Goal: Browse casually: Explore the website without a specific task or goal

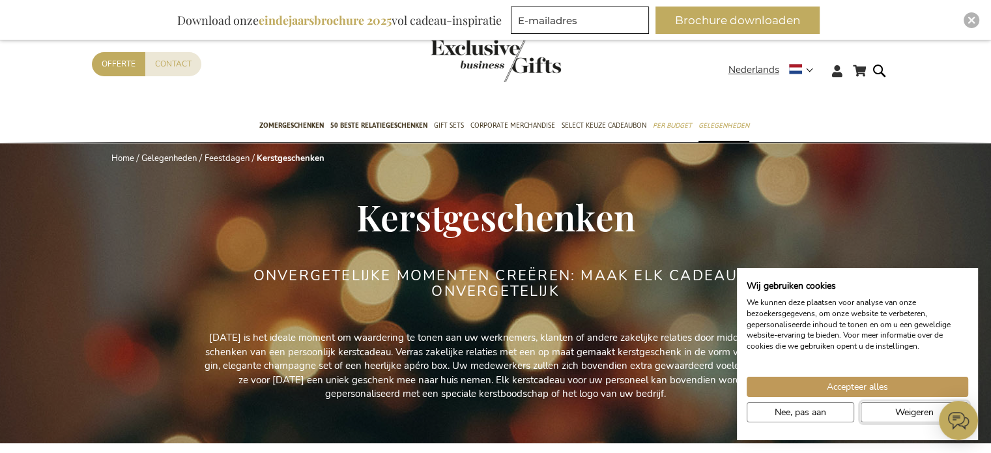
click at [892, 411] on button "Weigeren" at bounding box center [915, 412] width 108 height 20
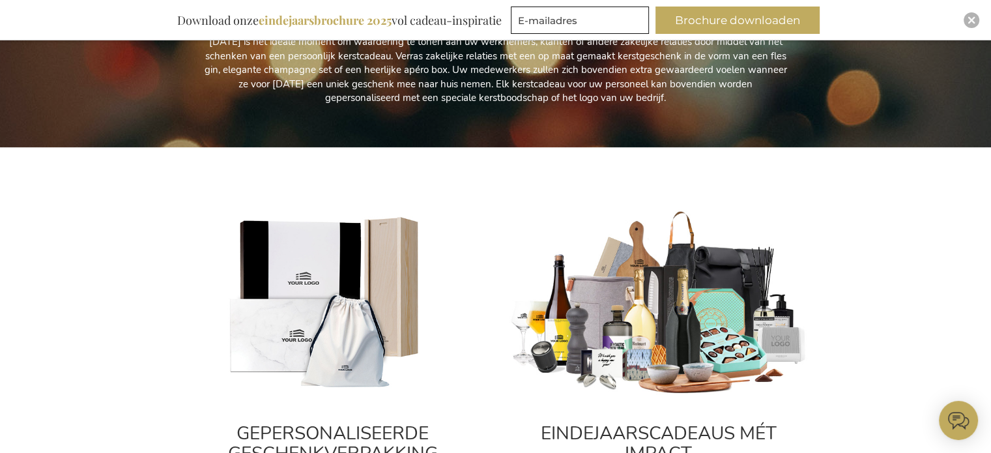
scroll to position [326, 0]
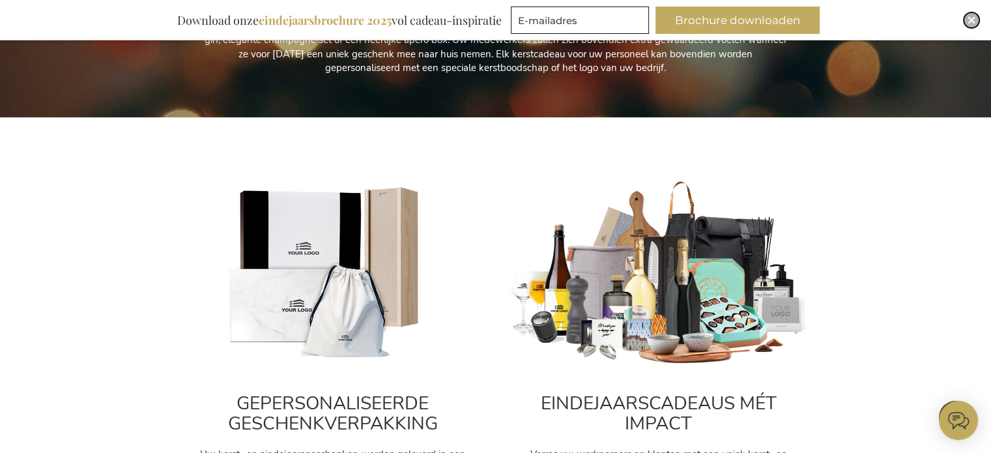
click at [973, 18] on img "Close" at bounding box center [972, 20] width 8 height 8
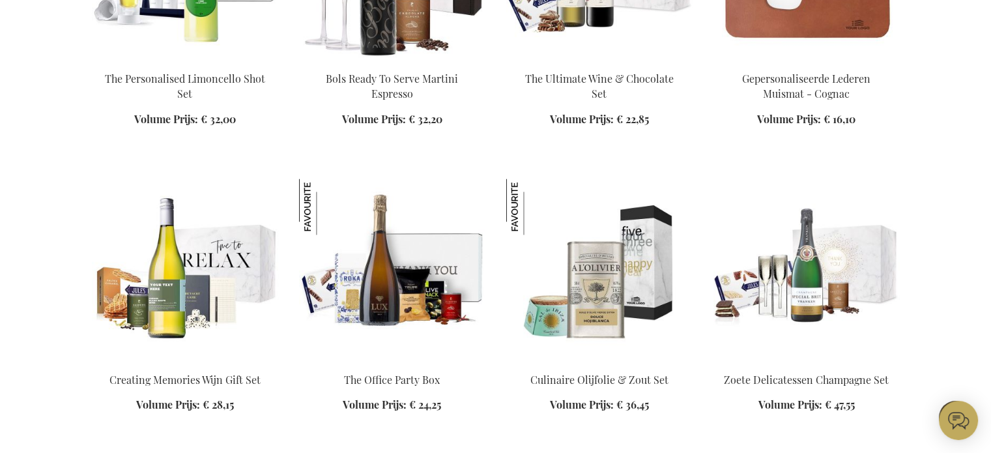
scroll to position [1760, 0]
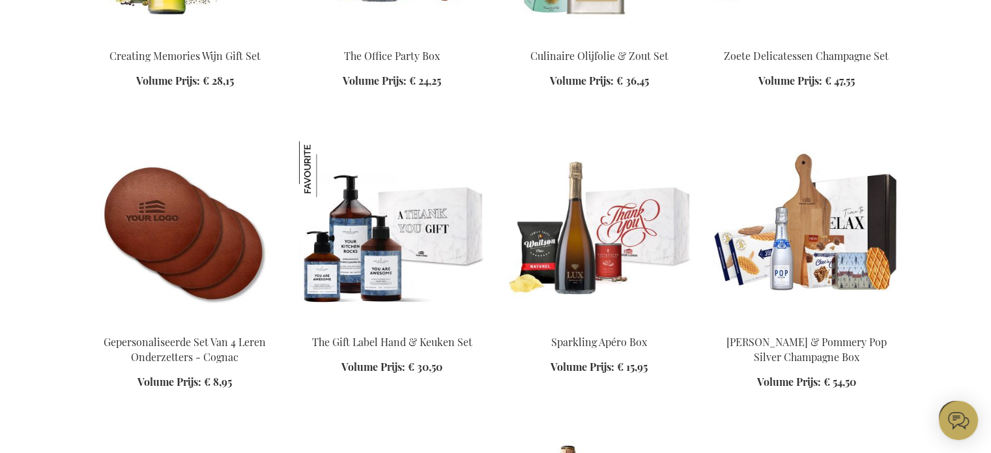
scroll to position [2086, 0]
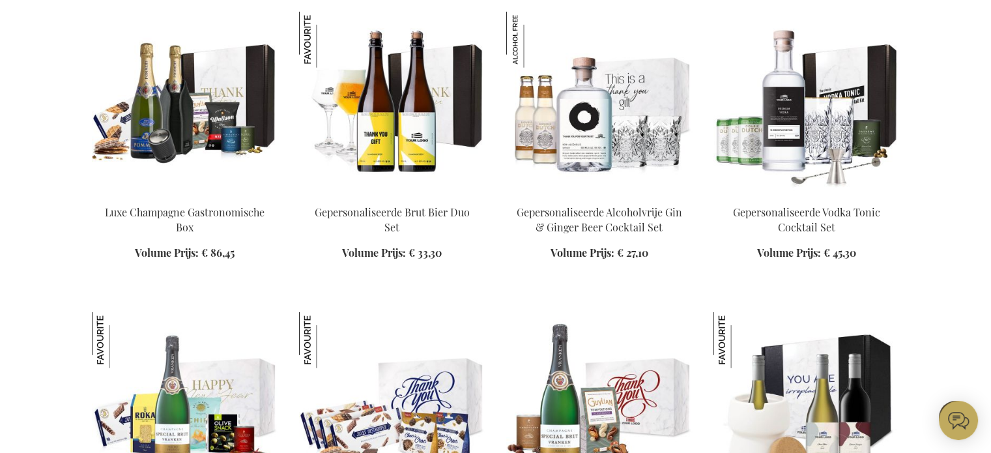
scroll to position [2998, 0]
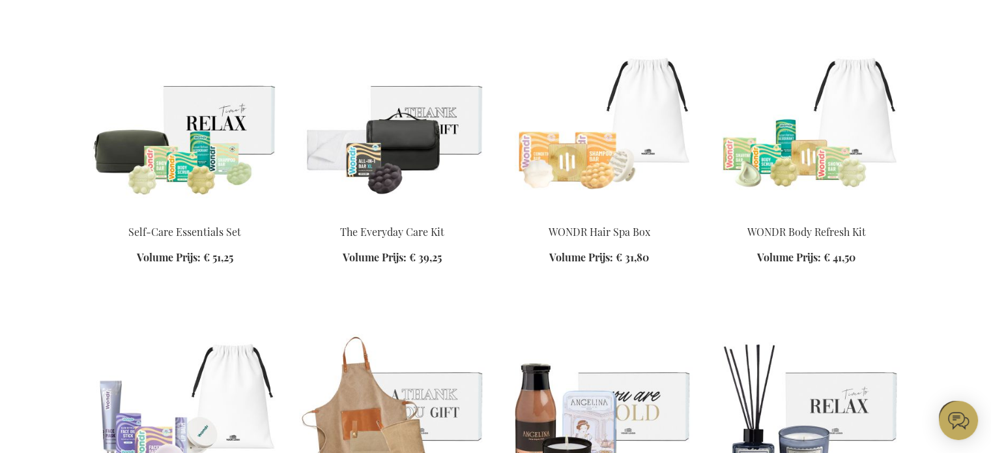
scroll to position [4497, 0]
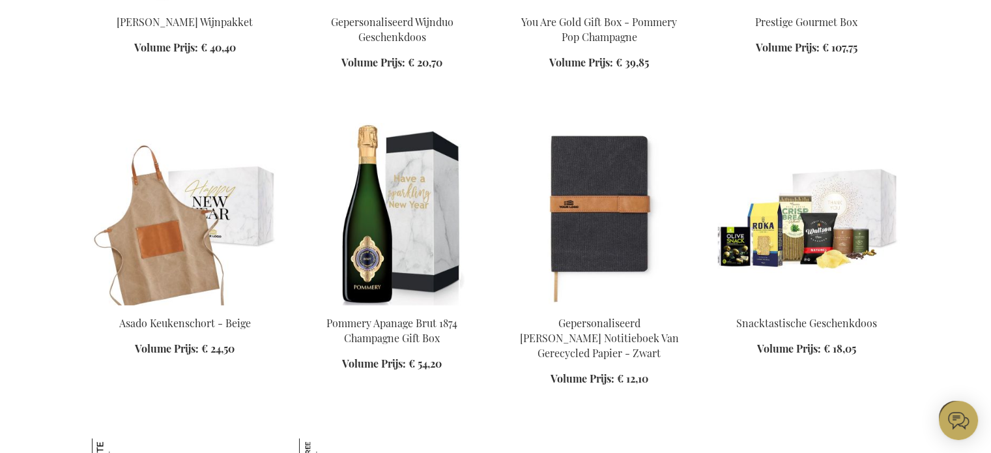
scroll to position [6974, 0]
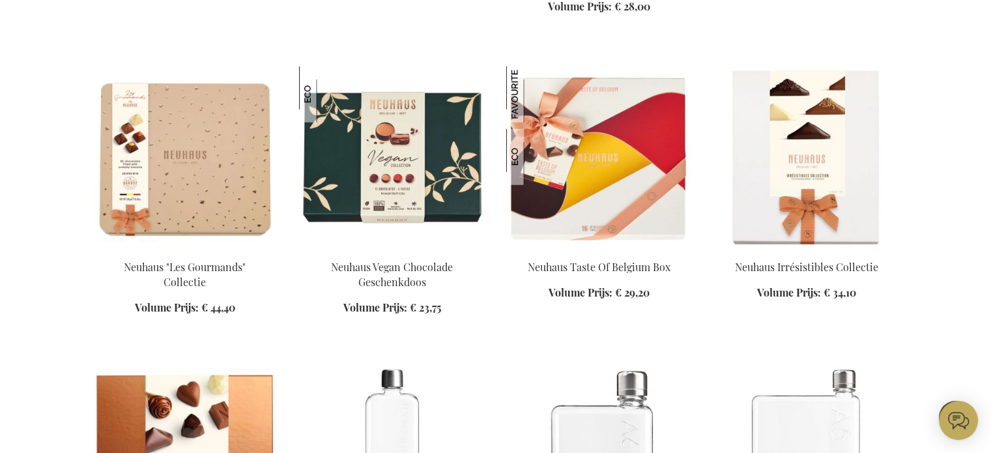
scroll to position [8343, 0]
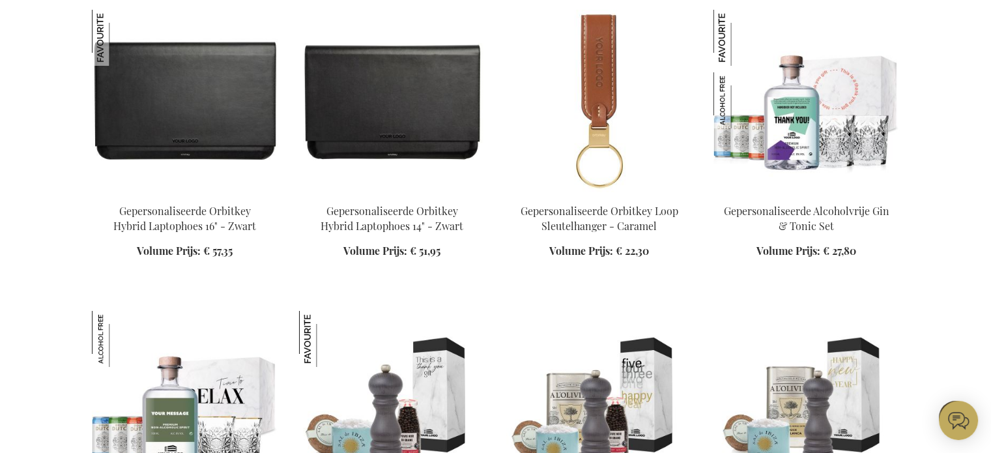
scroll to position [9711, 0]
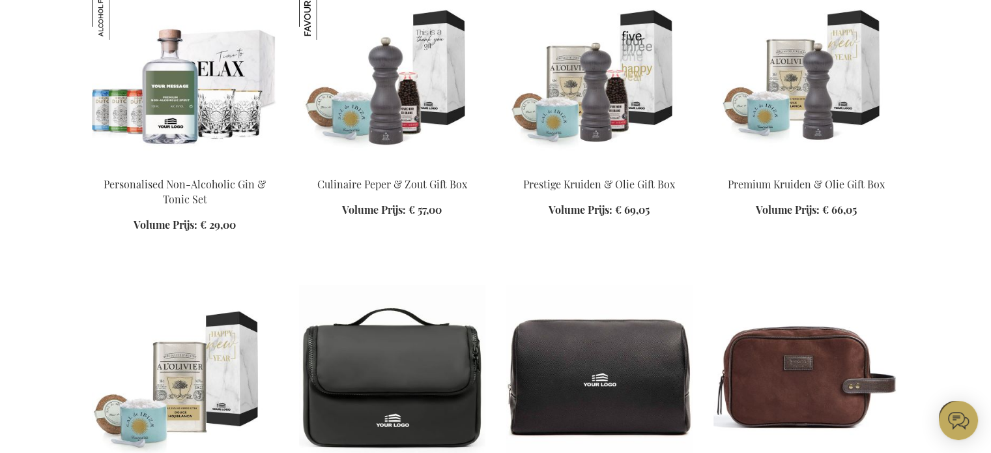
scroll to position [10102, 0]
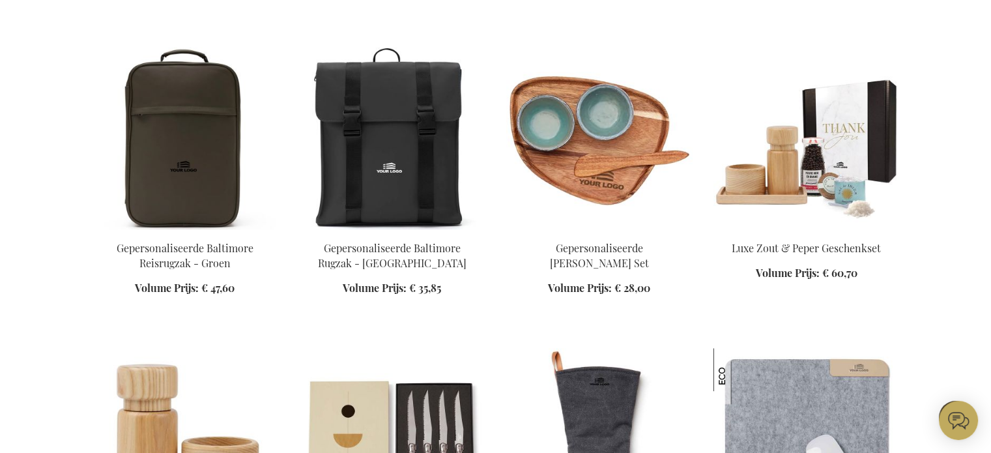
scroll to position [11145, 0]
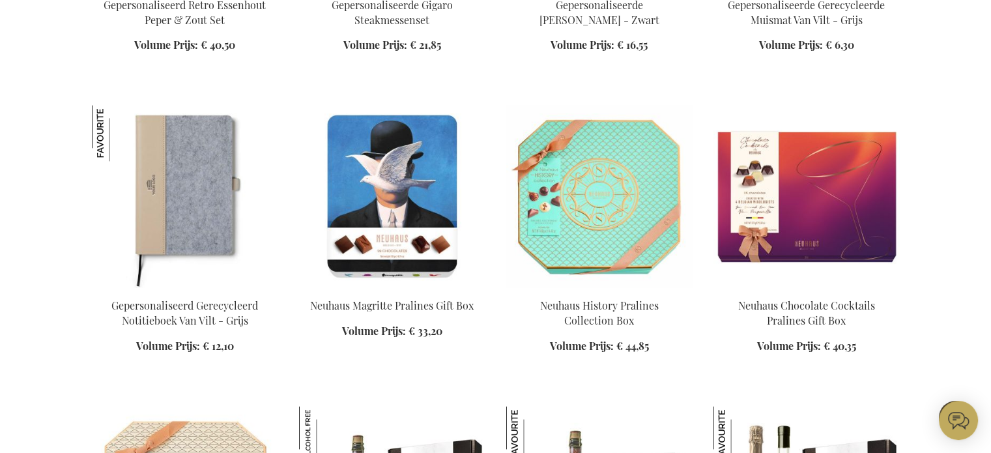
scroll to position [11667, 0]
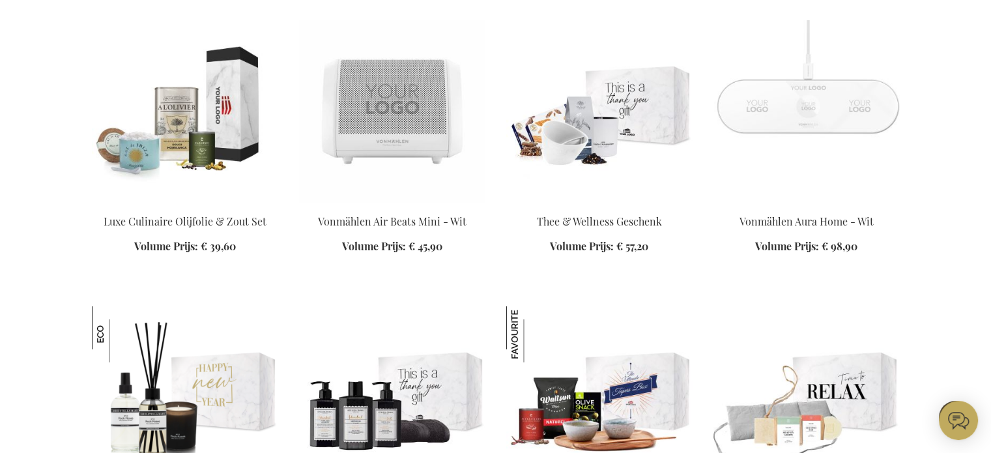
scroll to position [14404, 0]
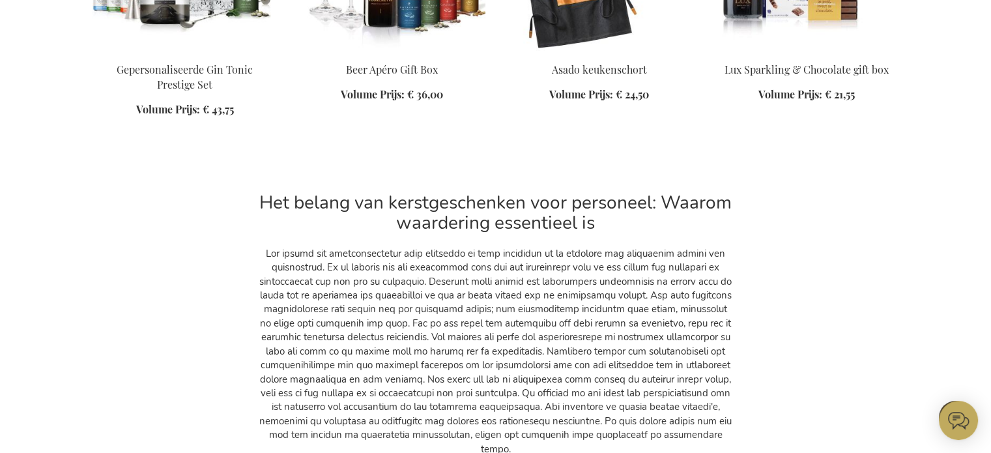
scroll to position [19032, 0]
